Goal: Task Accomplishment & Management: Complete application form

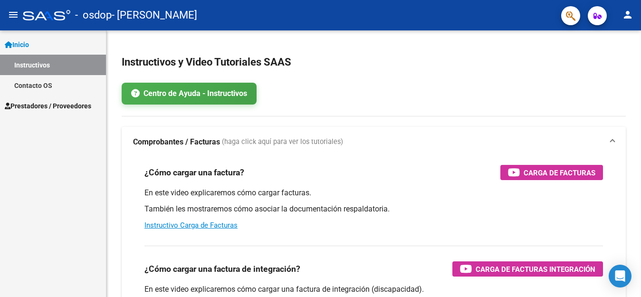
click at [326, 267] on div "¿Cómo cargar una factura de integración? Carga de Facturas Integración" at bounding box center [373, 268] width 458 height 15
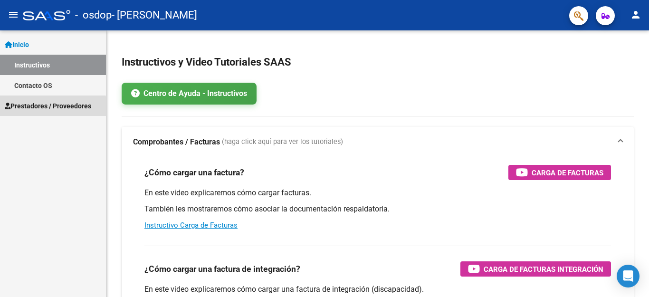
click at [38, 108] on span "Prestadores / Proveedores" at bounding box center [48, 106] width 86 height 10
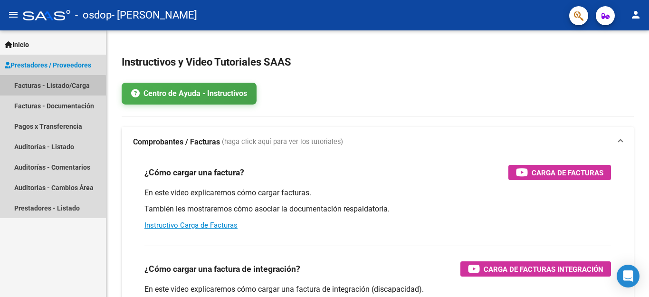
click at [47, 87] on link "Facturas - Listado/Carga" at bounding box center [53, 85] width 106 height 20
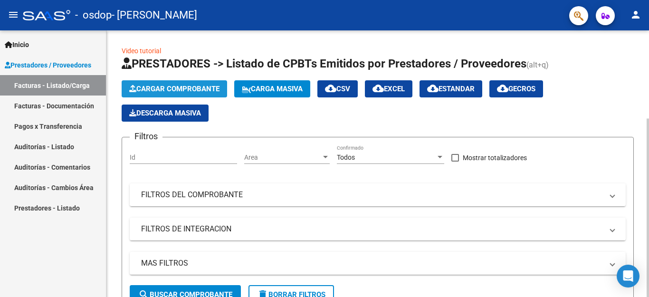
click at [185, 87] on span "Cargar Comprobante" at bounding box center [174, 89] width 90 height 9
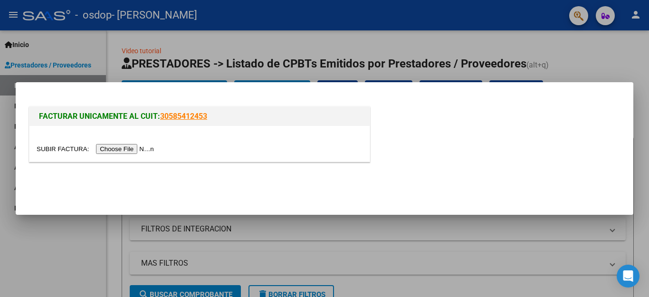
click at [119, 149] on input "file" at bounding box center [97, 149] width 120 height 10
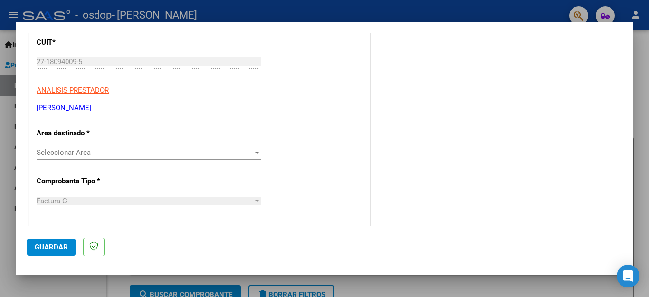
scroll to position [133, 0]
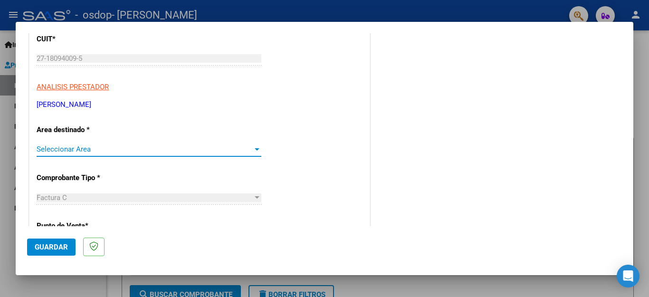
click at [255, 148] on div at bounding box center [257, 149] width 5 height 2
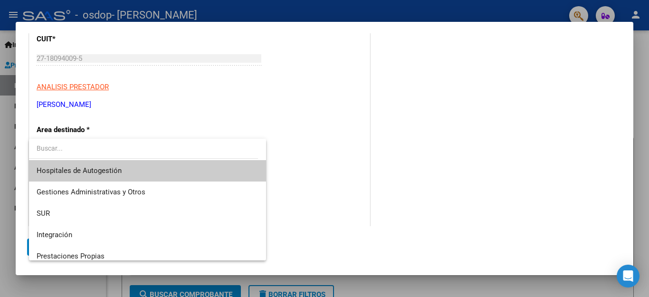
click at [298, 163] on div at bounding box center [324, 148] width 649 height 297
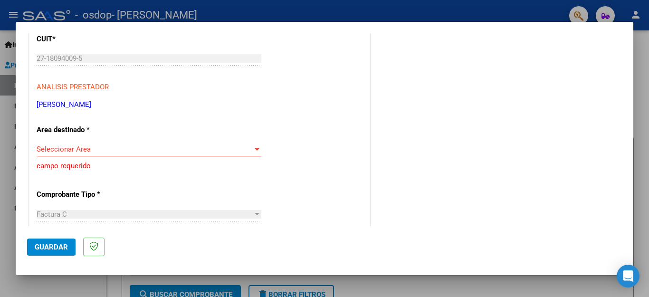
click at [255, 214] on div at bounding box center [257, 214] width 5 height 2
click at [255, 148] on div at bounding box center [257, 149] width 5 height 2
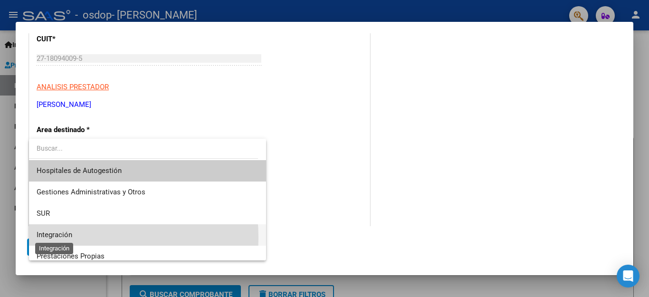
click at [50, 238] on span "Integración" at bounding box center [55, 234] width 36 height 9
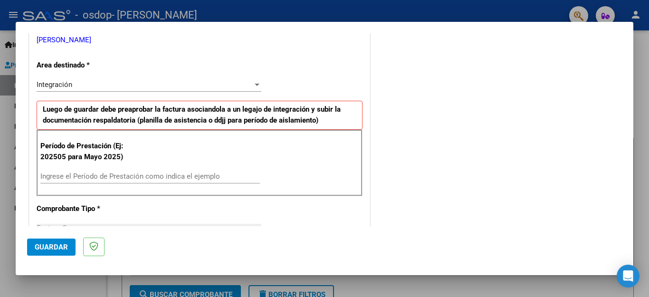
scroll to position [209, 0]
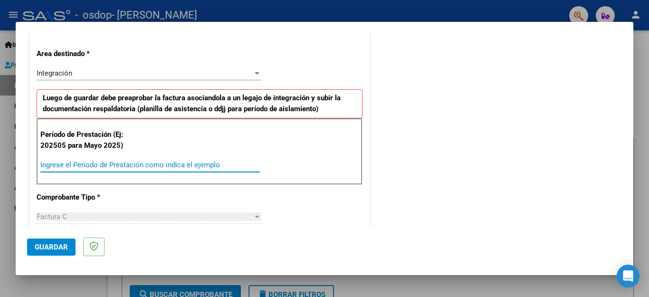
click at [60, 165] on input "Ingrese el Período de Prestación como indica el ejemplo" at bounding box center [149, 165] width 219 height 9
type input "202509"
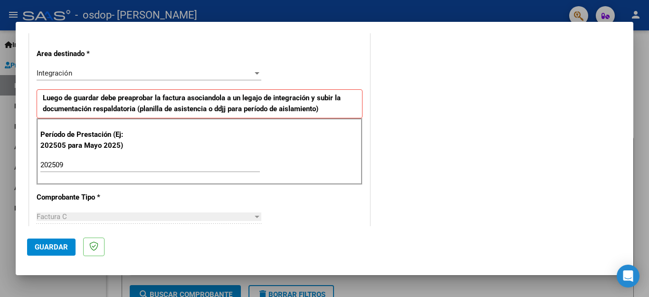
click at [253, 219] on div at bounding box center [257, 217] width 9 height 8
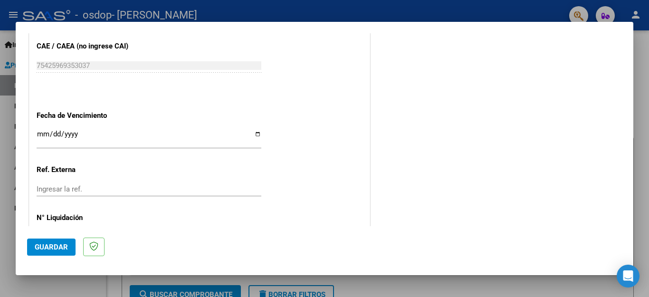
scroll to position [593, 0]
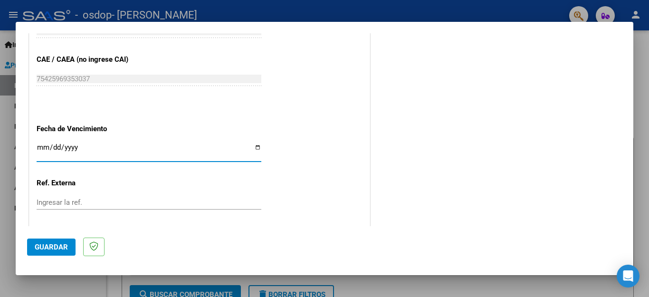
click at [253, 143] on input "Ingresar la fecha" at bounding box center [149, 150] width 225 height 15
type input "[DATE]"
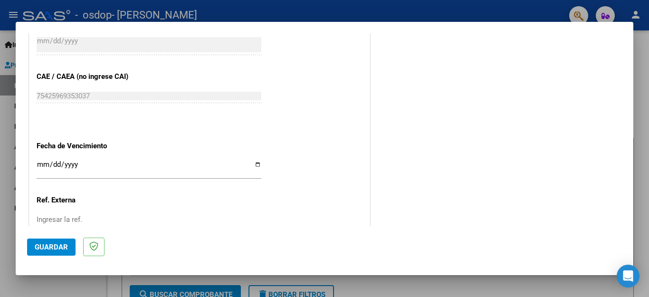
scroll to position [574, 0]
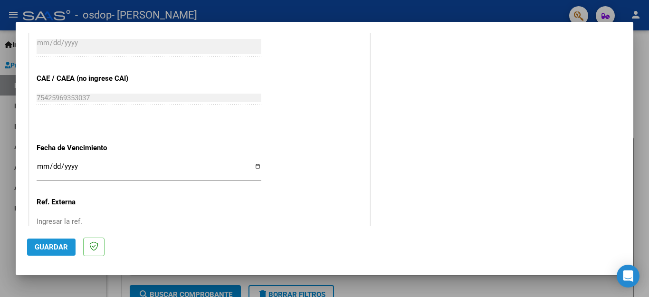
click at [53, 247] on span "Guardar" at bounding box center [51, 247] width 33 height 9
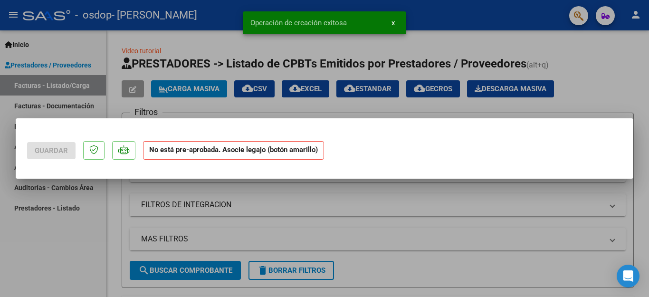
scroll to position [0, 0]
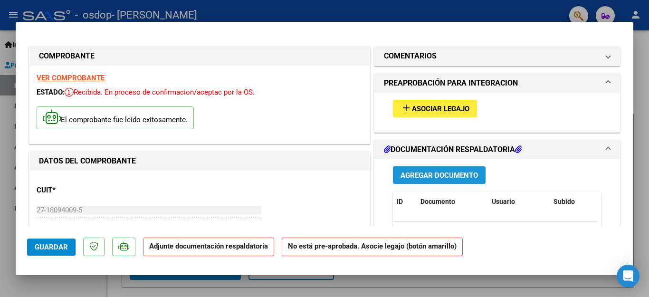
click at [436, 180] on button "Agregar Documento" at bounding box center [439, 175] width 93 height 18
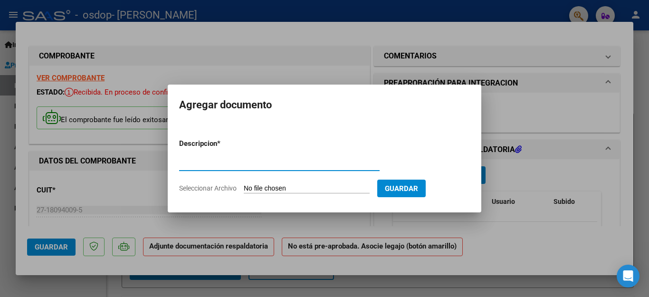
type input "a"
click at [436, 180] on form "Descripcion * ASISTENCIA [DATE] Escriba aquí una descripcion Seleccionar Archiv…" at bounding box center [324, 165] width 291 height 69
click at [272, 164] on input "ASISTENCIA SEPTIEMBRE 2025" at bounding box center [279, 163] width 200 height 9
type input "ASISTENCIA [DATE]"
click at [209, 186] on span "Seleccionar Archivo" at bounding box center [207, 188] width 57 height 8
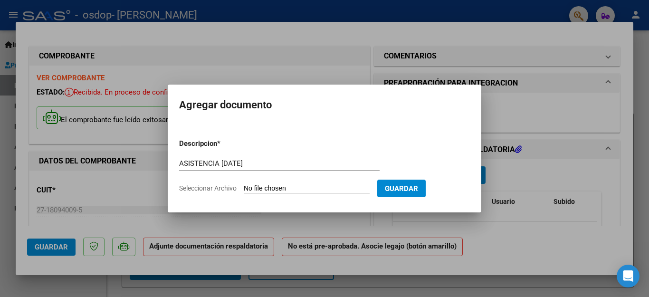
click at [244, 186] on input "Seleccionar Archivo" at bounding box center [307, 188] width 126 height 9
type input "C:\fakepath\ASISTENCIA [DATE].pdf"
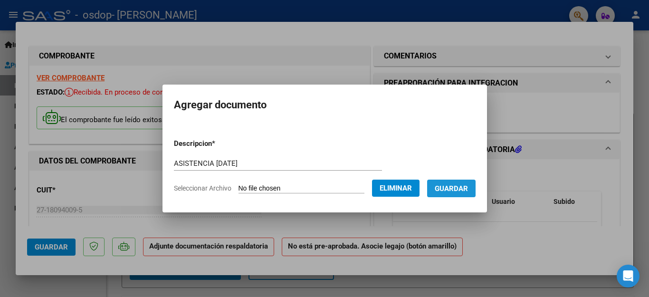
click at [440, 187] on span "Guardar" at bounding box center [451, 188] width 33 height 9
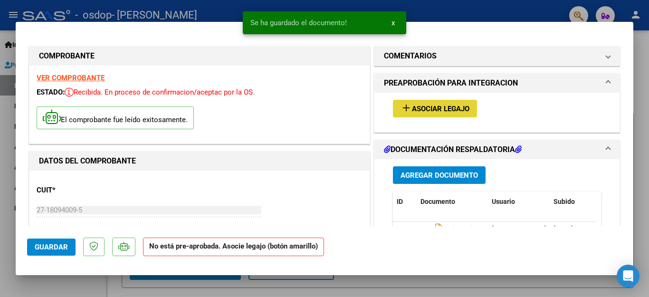
click at [431, 108] on span "Asociar Legajo" at bounding box center [440, 109] width 57 height 9
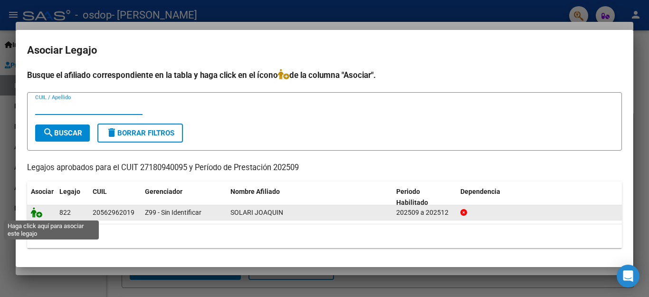
click at [36, 212] on icon at bounding box center [36, 212] width 11 height 10
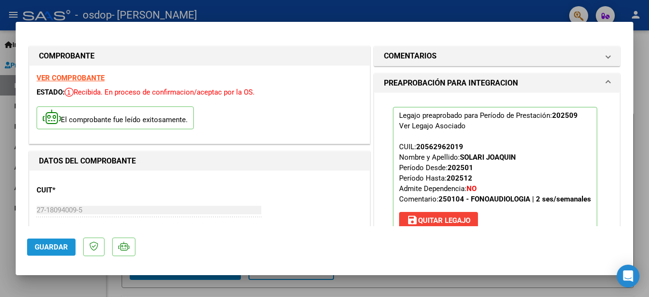
click at [61, 244] on span "Guardar" at bounding box center [51, 247] width 33 height 9
